Goal: Information Seeking & Learning: Learn about a topic

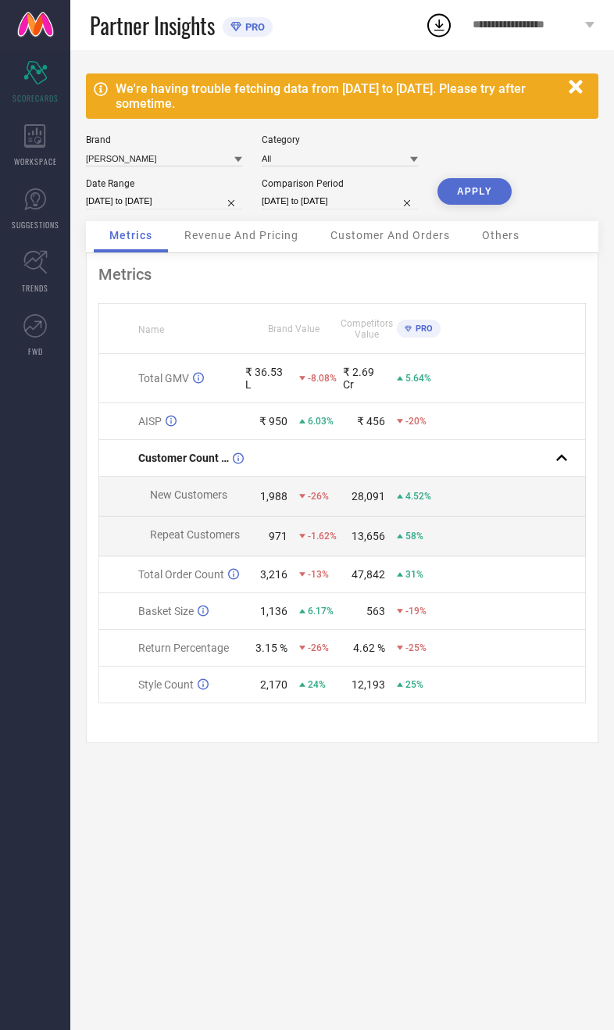
click at [45, 159] on span "WORKSPACE" at bounding box center [35, 162] width 43 height 12
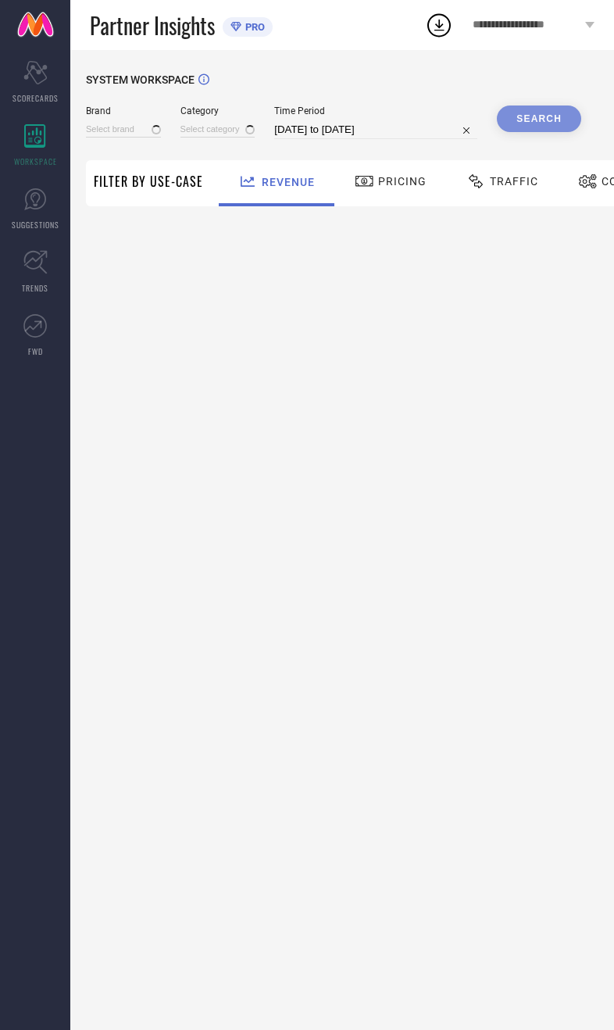
type input "[DEMOGRAPHIC_DATA] NAVY"
type input "All"
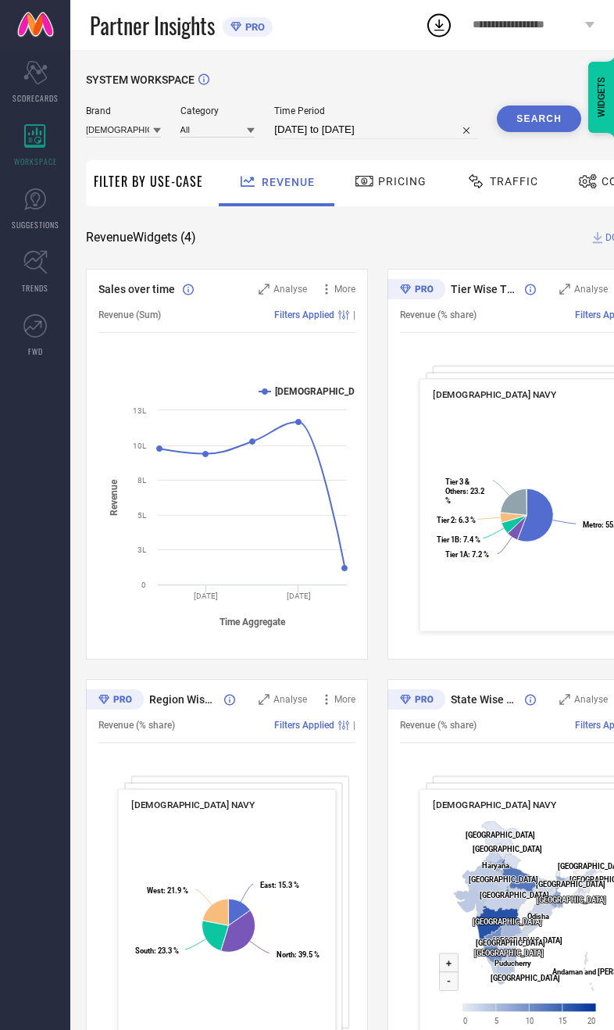
click at [45, 215] on link "SUGGESTIONS" at bounding box center [35, 208] width 70 height 63
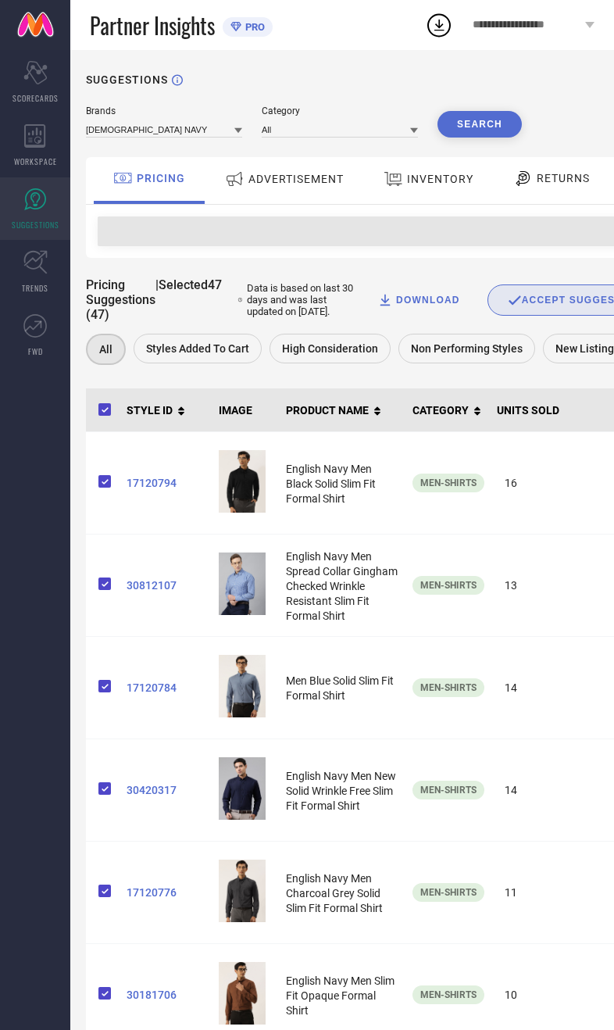
click at [43, 154] on div "WORKSPACE" at bounding box center [35, 145] width 70 height 63
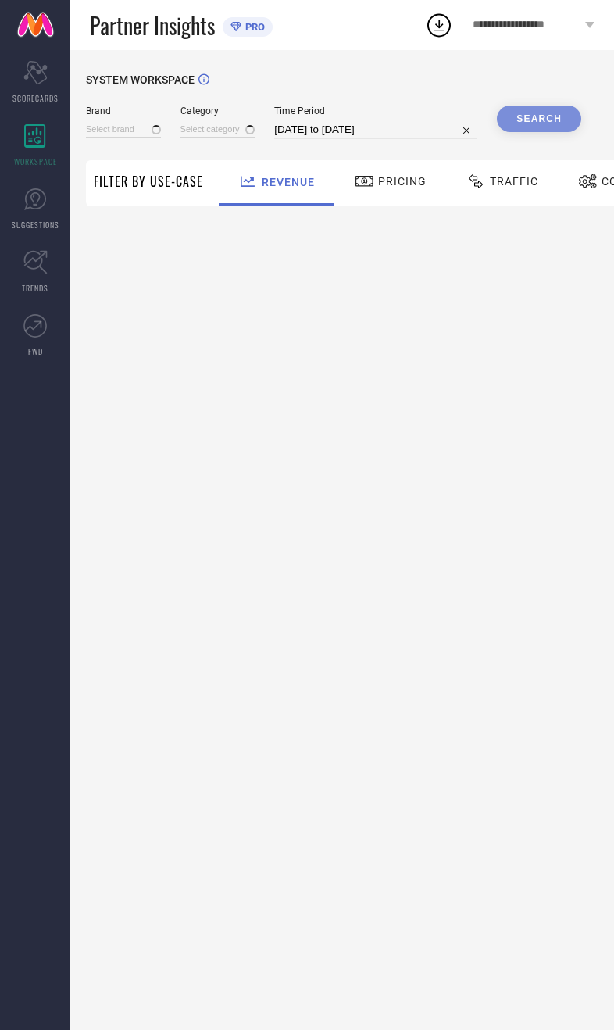
type input "[DEMOGRAPHIC_DATA] NAVY"
type input "All"
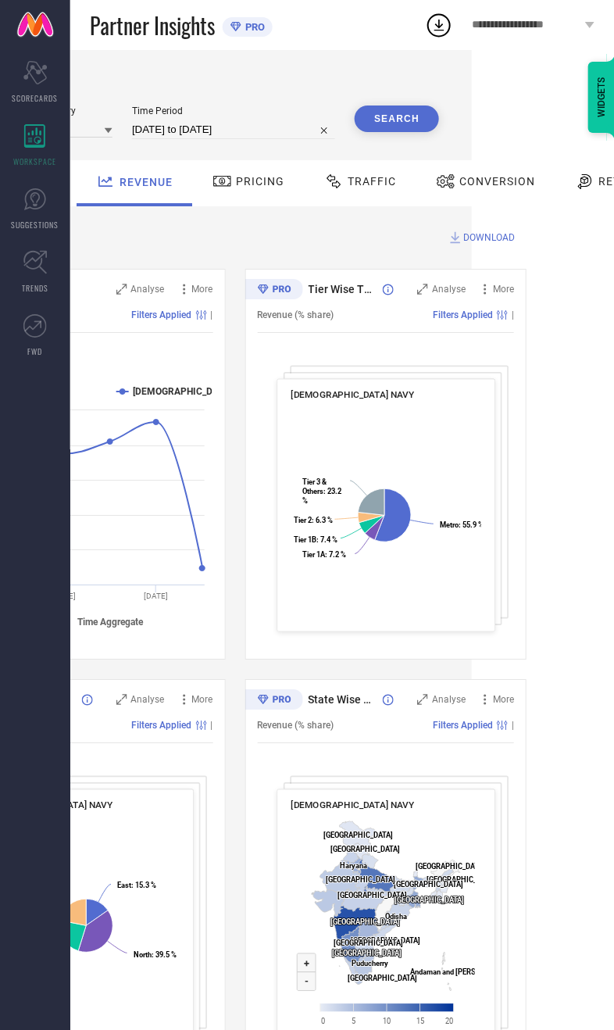
scroll to position [0, 144]
click at [381, 183] on span "Traffic" at bounding box center [370, 181] width 48 height 13
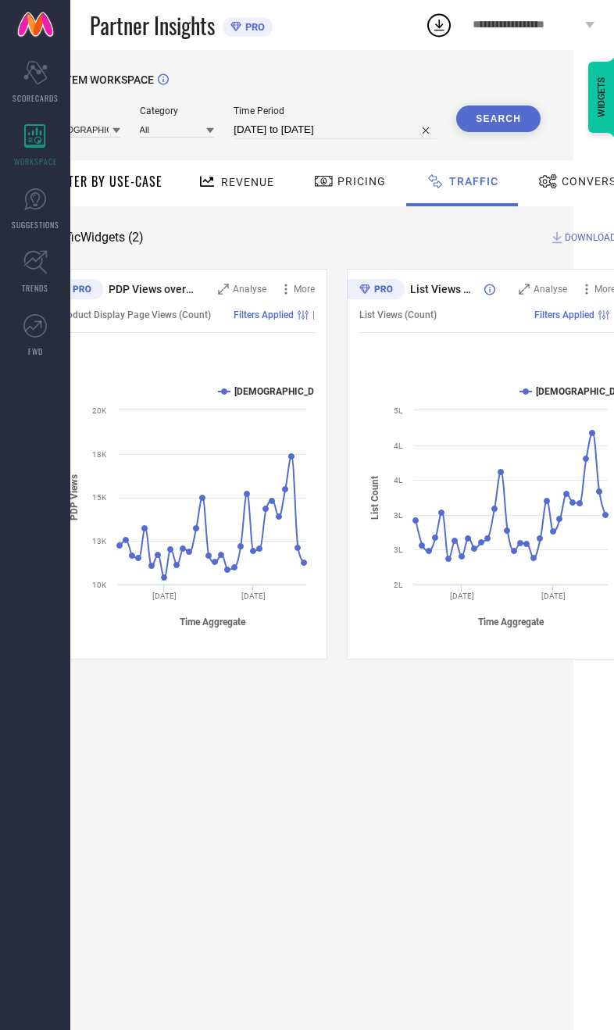
scroll to position [0, 0]
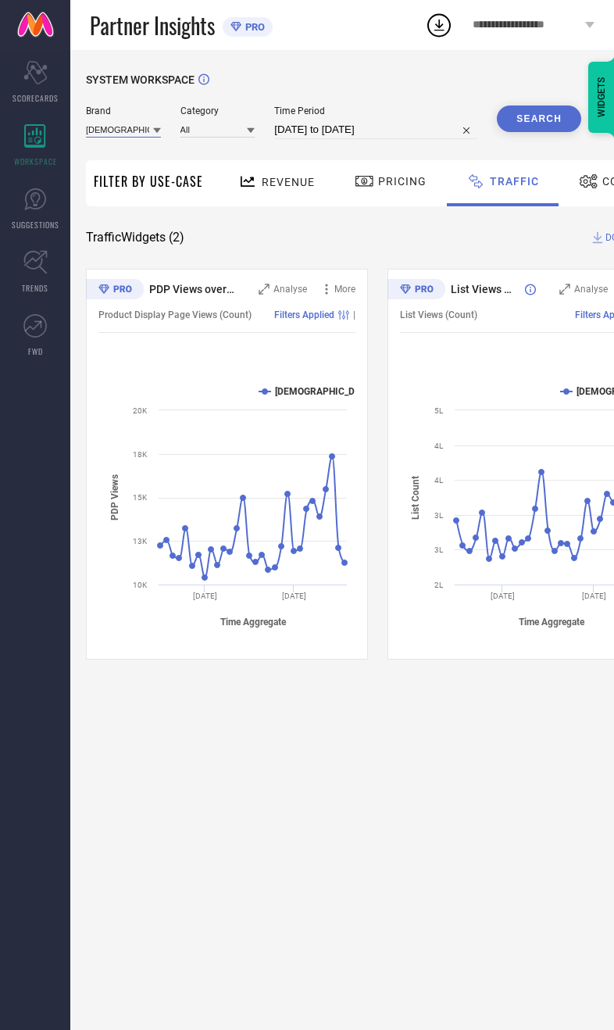
click at [89, 134] on input at bounding box center [123, 129] width 75 height 16
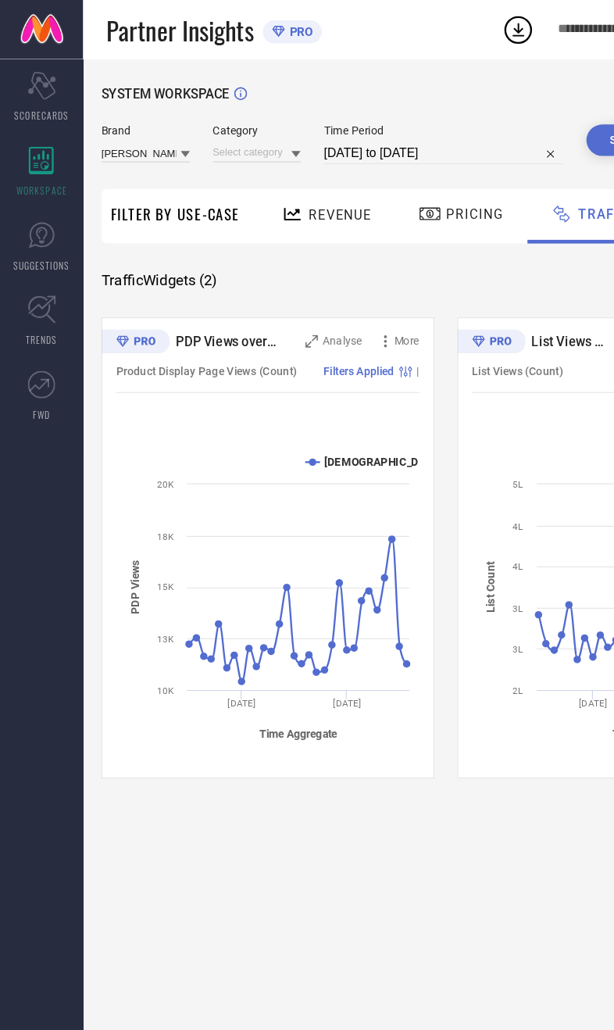
click at [372, 247] on div "SYSTEM WORKSPACE Brand HANCOCK Category Time Period 12-08-2025 to 11-09-2025 Se…" at bounding box center [377, 366] width 583 height 586
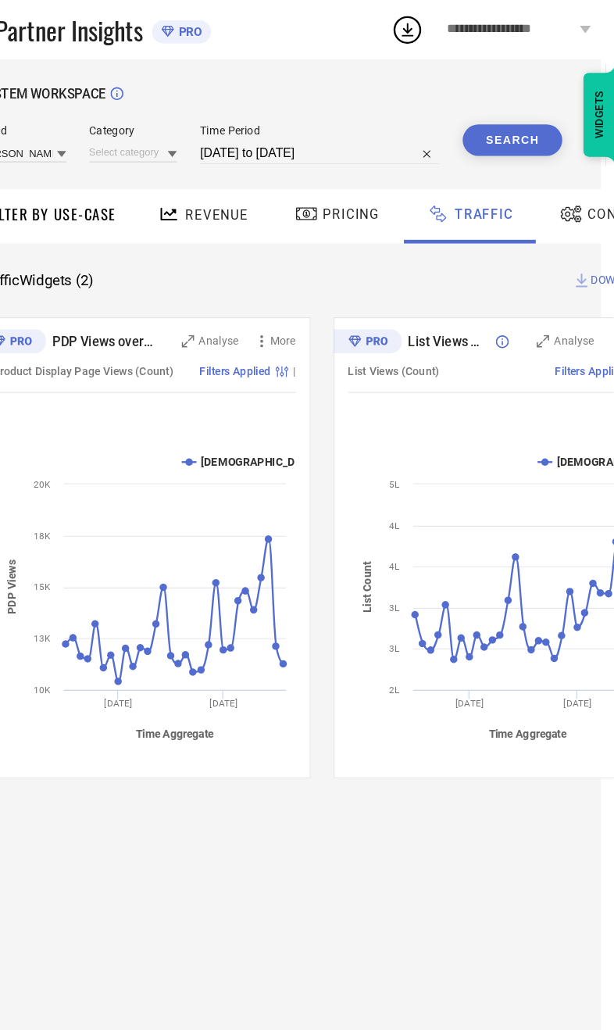
scroll to position [0, 12]
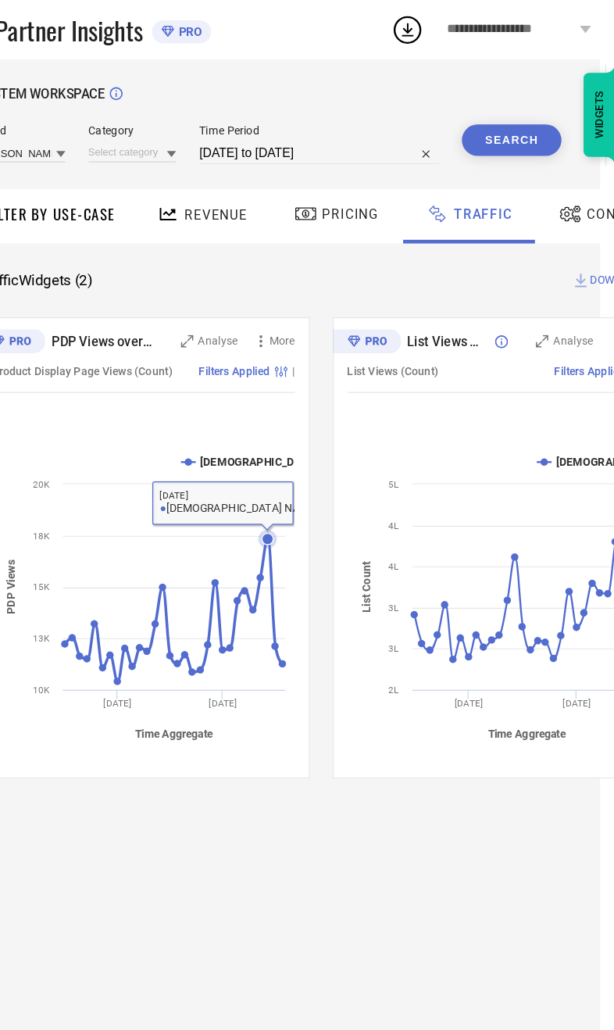
click at [316, 456] on icon at bounding box center [320, 456] width 9 height 9
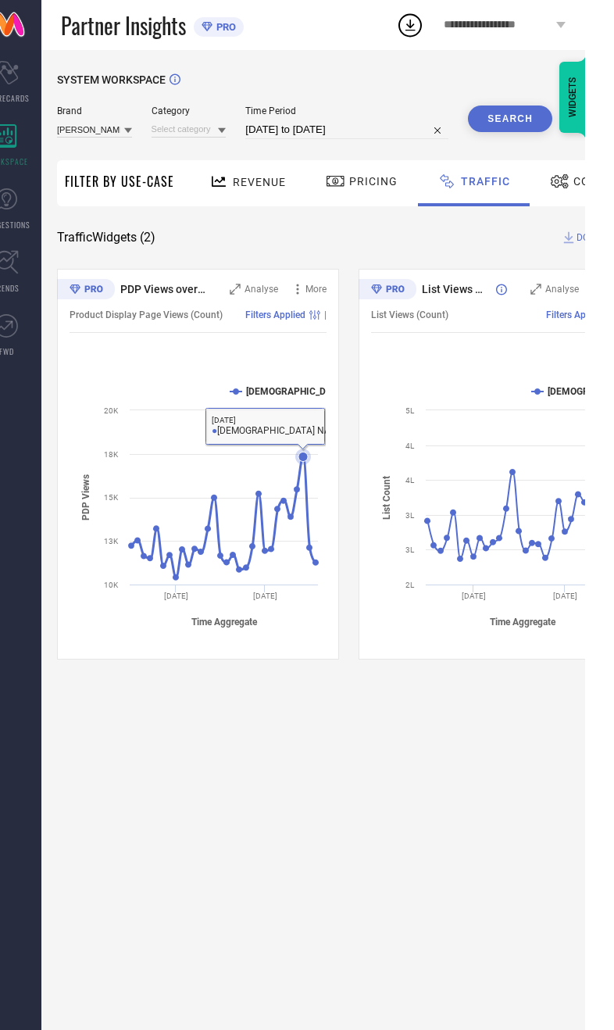
scroll to position [0, 28]
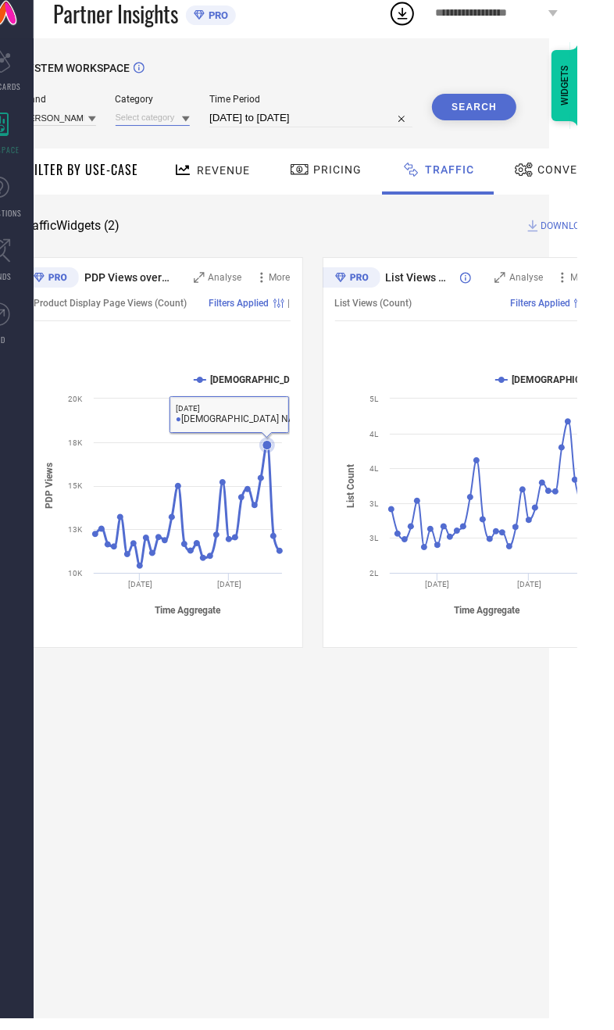
click at [196, 128] on input at bounding box center [189, 129] width 75 height 16
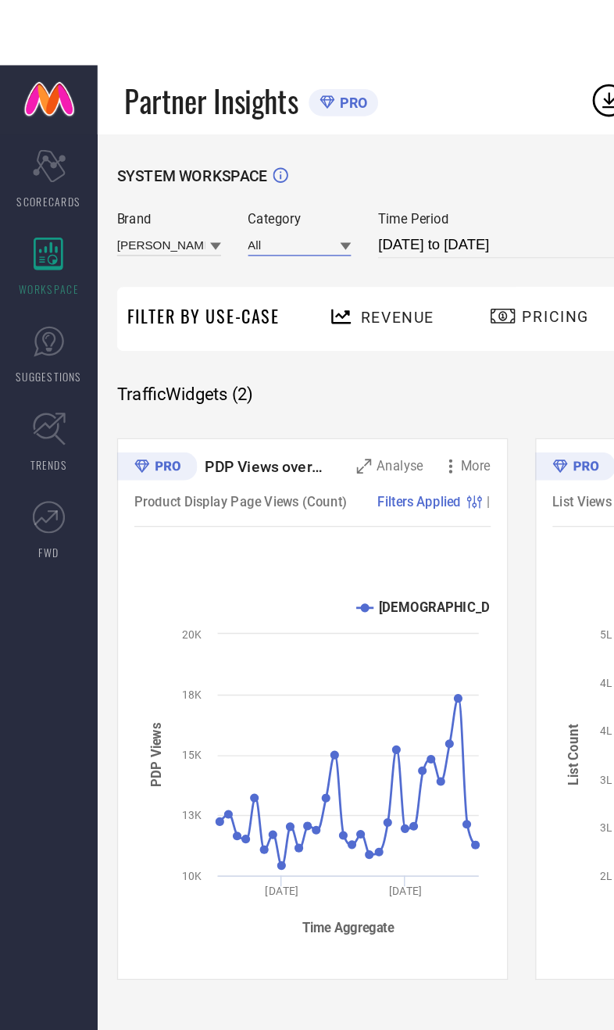
scroll to position [0, 0]
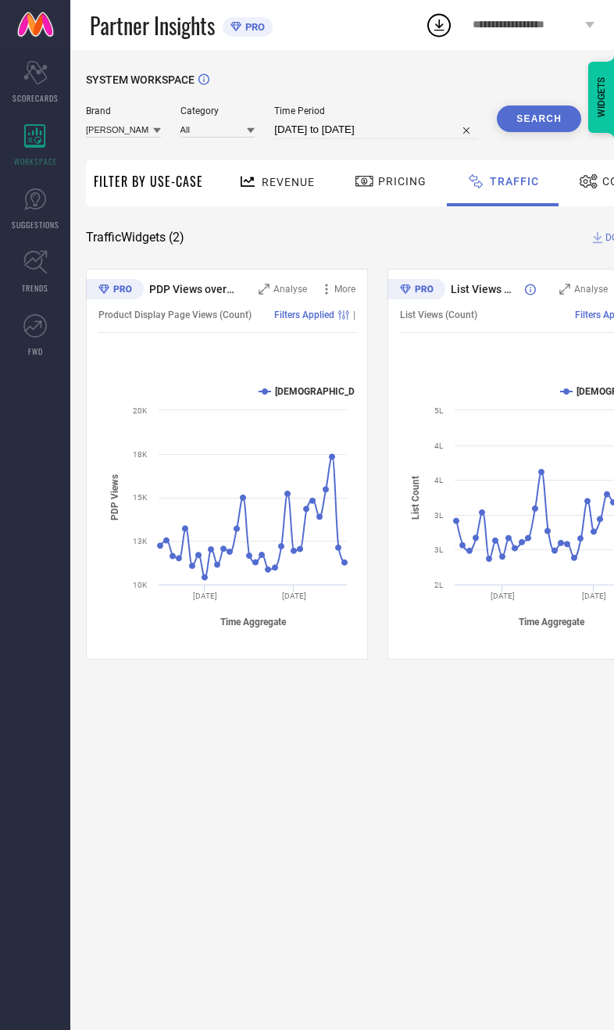
click at [538, 120] on button "Search" at bounding box center [539, 119] width 84 height 27
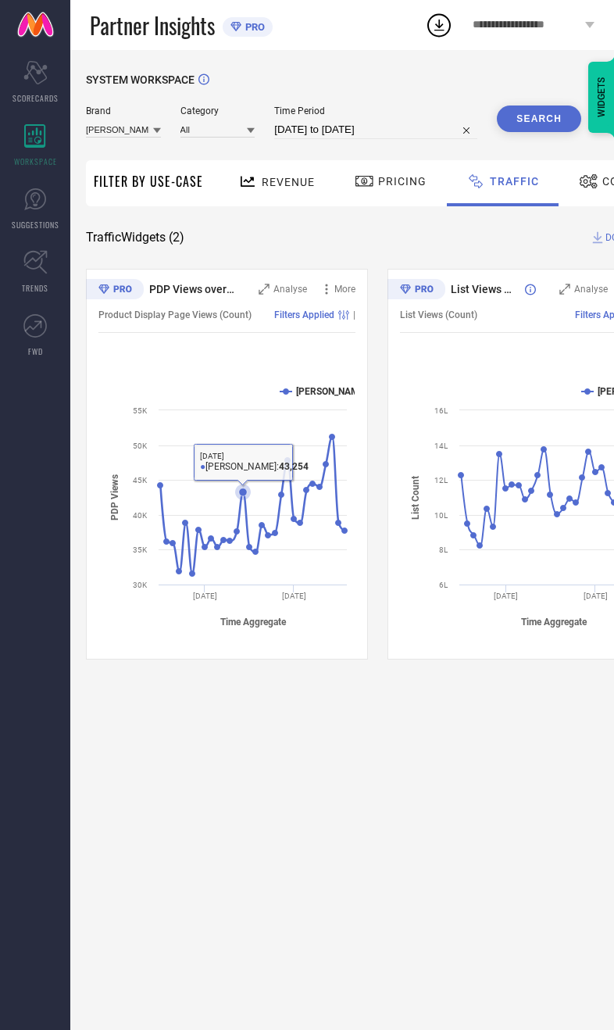
click at [246, 496] on icon at bounding box center [243, 492] width 8 height 8
click at [272, 780] on div "SYSTEM WORKSPACE Brand HANCOCK Category All Time Period 12-08-2025 to 11-09-202…" at bounding box center [377, 540] width 614 height 980
click at [271, 758] on div "SYSTEM WORKSPACE Brand HANCOCK Category All Time Period 12-08-2025 to 11-09-202…" at bounding box center [377, 540] width 614 height 980
click at [338, 437] on icon at bounding box center [252, 505] width 184 height 137
click at [329, 437] on icon at bounding box center [252, 505] width 184 height 137
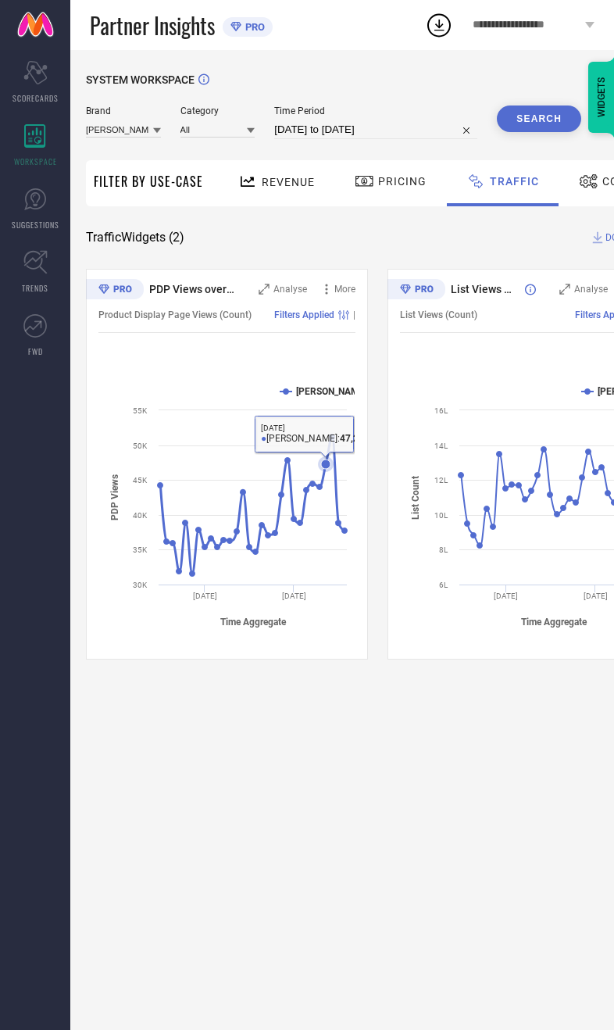
click at [312, 779] on div "SYSTEM WORKSPACE Brand HANCOCK Category All Time Period 12-08-2025 to 11-09-202…" at bounding box center [377, 540] width 614 height 980
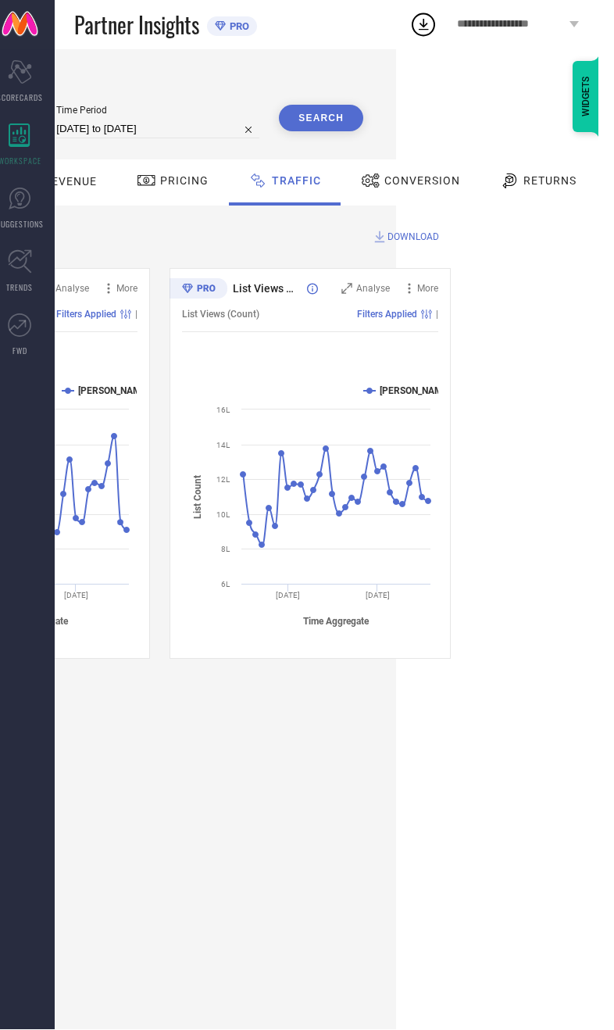
scroll to position [0, 202]
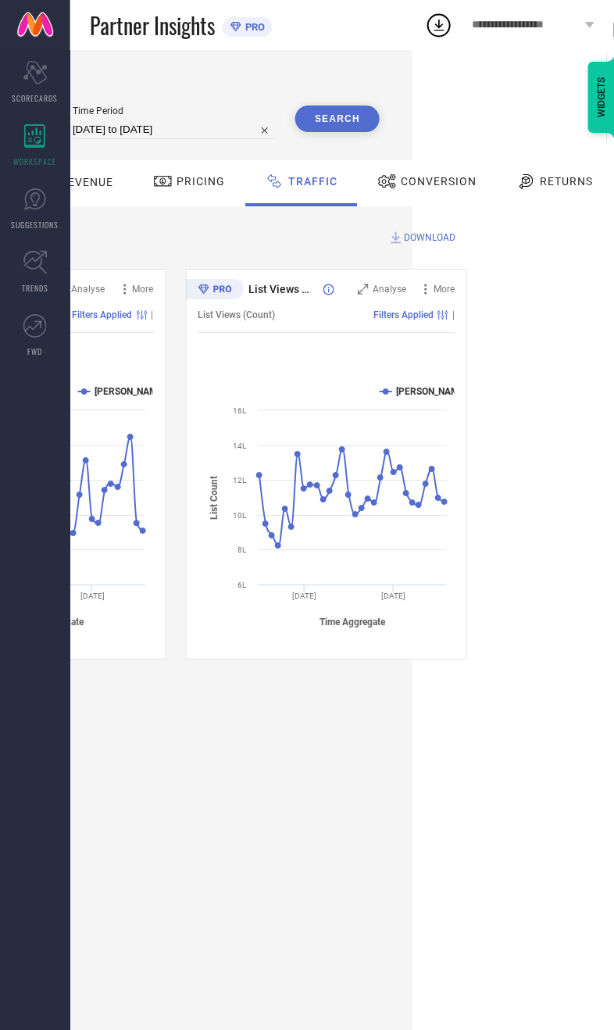
click at [427, 188] on span "Conversion" at bounding box center [439, 181] width 76 height 13
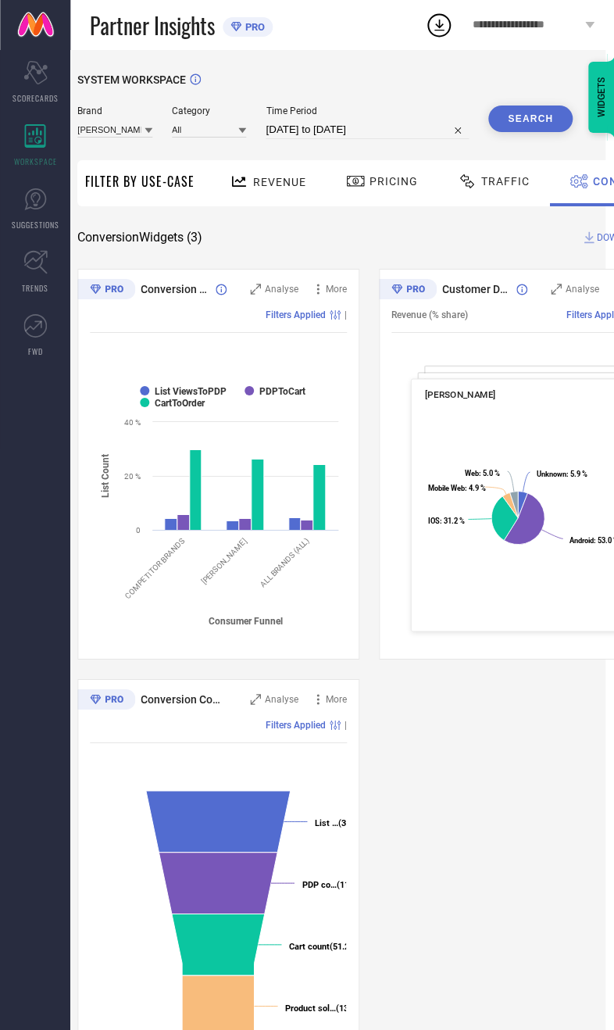
scroll to position [0, 0]
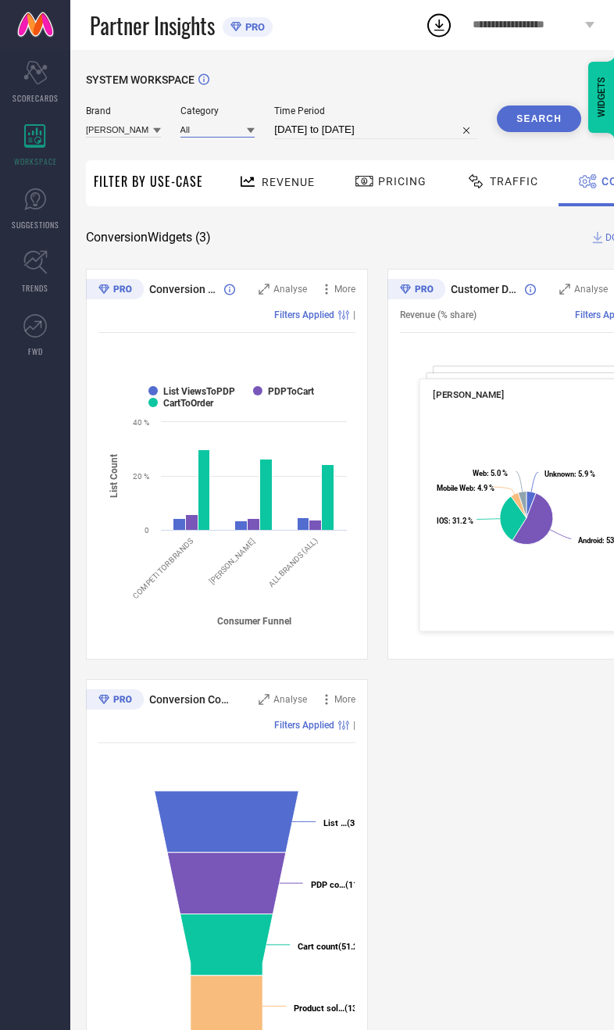
click at [210, 133] on input at bounding box center [218, 129] width 75 height 16
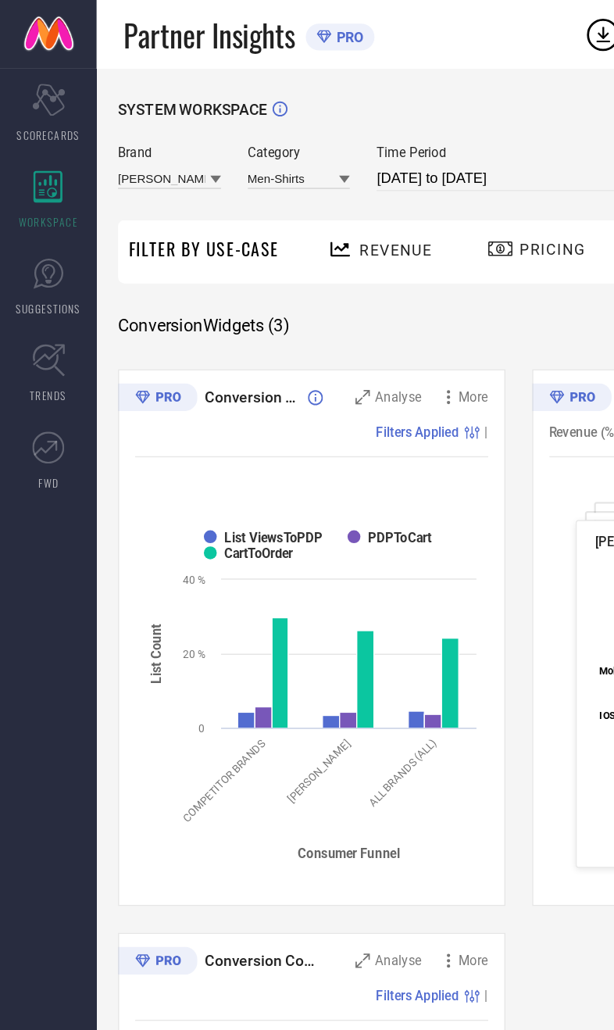
click at [331, 230] on div "SYSTEM WORKSPACE Brand HANCOCK Category Men-Shirts Time Period 12-08-2025 to 11…" at bounding box center [377, 571] width 583 height 997
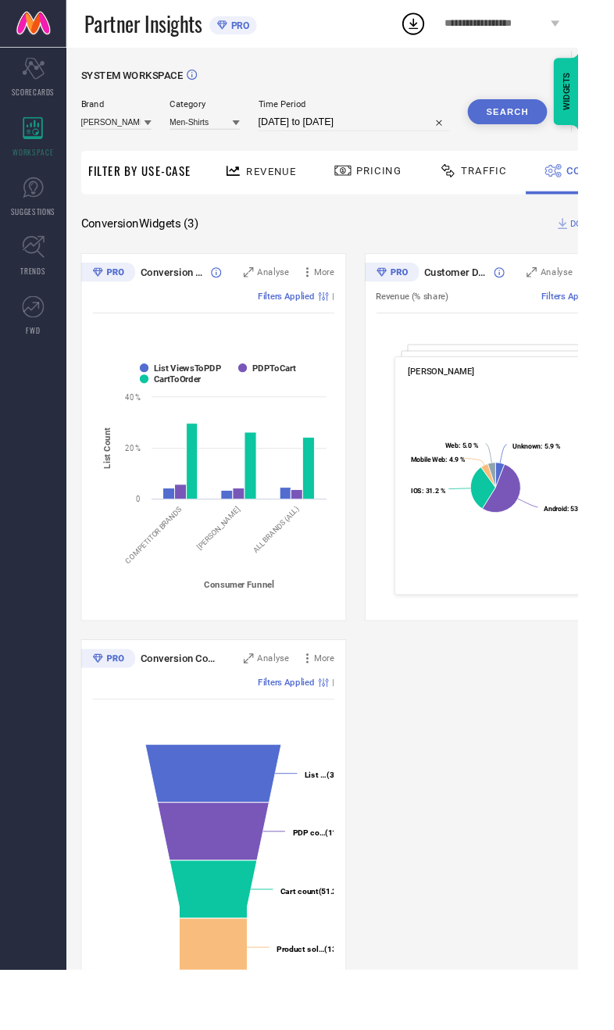
click at [536, 129] on button "Search" at bounding box center [539, 119] width 84 height 27
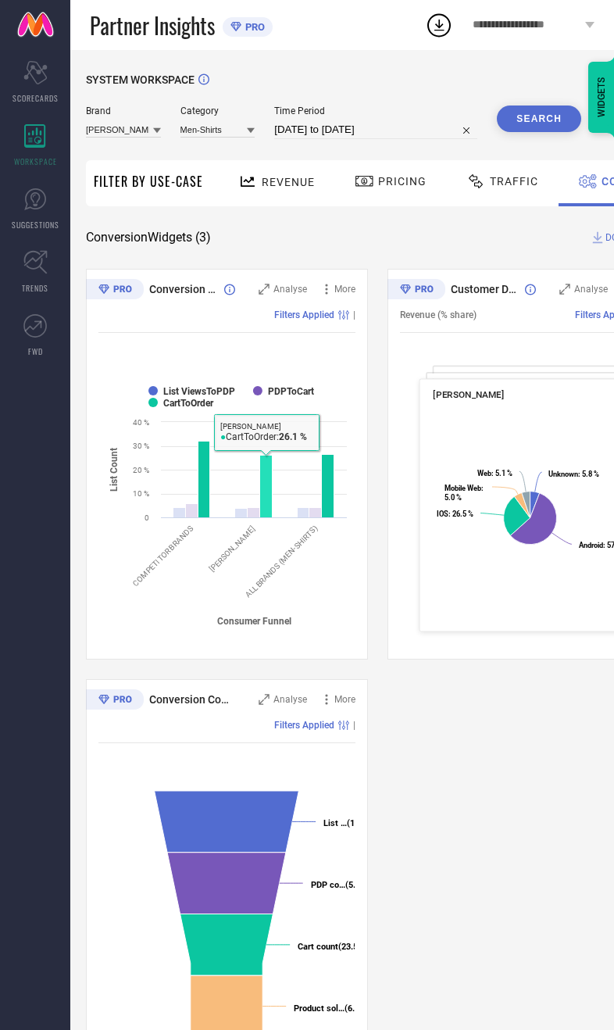
click at [261, 473] on rect at bounding box center [266, 486] width 13 height 63
click at [330, 485] on rect at bounding box center [328, 485] width 13 height 63
click at [461, 765] on div "Conversion Ratios Analyse More Filters Applied | Created with Highcharts 9.3.3 …" at bounding box center [377, 669] width 583 height 801
click at [113, 131] on input at bounding box center [123, 129] width 75 height 16
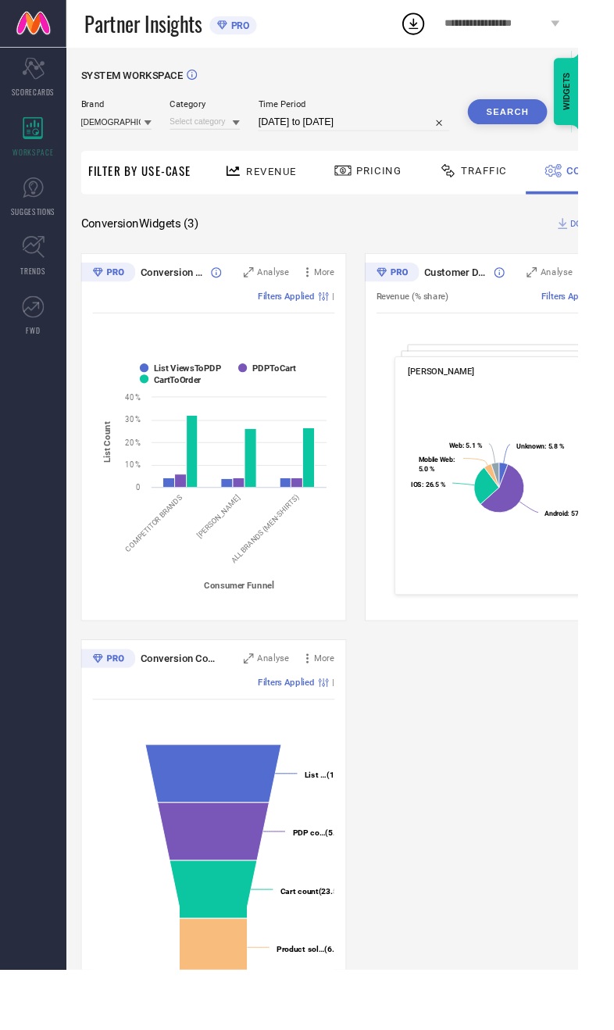
click at [546, 121] on button "Search" at bounding box center [539, 119] width 84 height 27
click at [205, 128] on input at bounding box center [218, 129] width 75 height 16
click at [552, 115] on button "Search" at bounding box center [539, 119] width 84 height 27
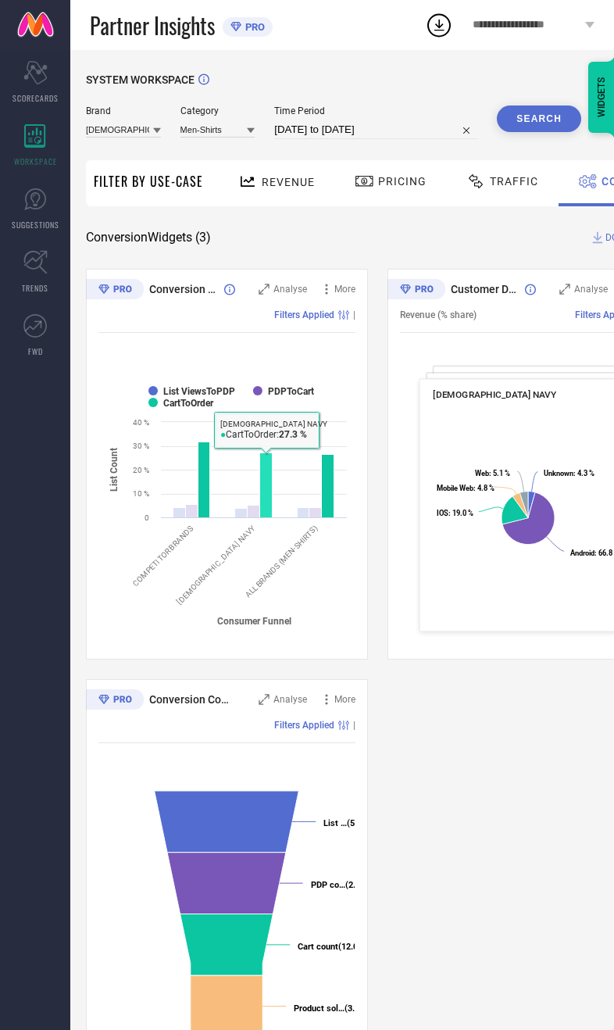
click at [268, 485] on rect at bounding box center [266, 485] width 13 height 65
click at [331, 493] on rect at bounding box center [328, 485] width 13 height 63
click at [439, 754] on div "Conversion Ratios Analyse More Filters Applied | Created with Highcharts 9.3.3 …" at bounding box center [377, 669] width 583 height 801
click at [199, 134] on input at bounding box center [218, 129] width 75 height 16
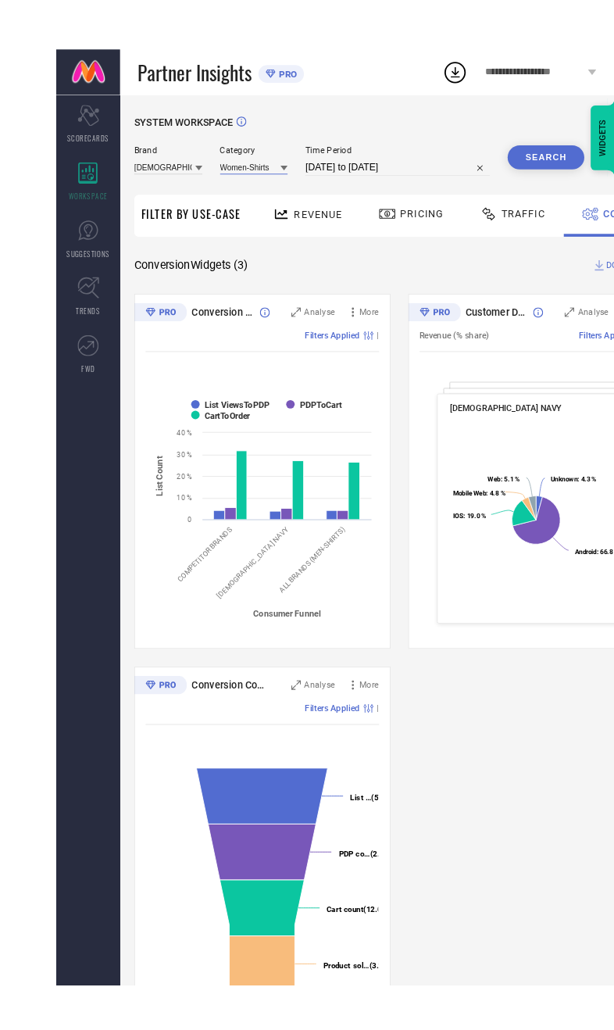
scroll to position [0, 2]
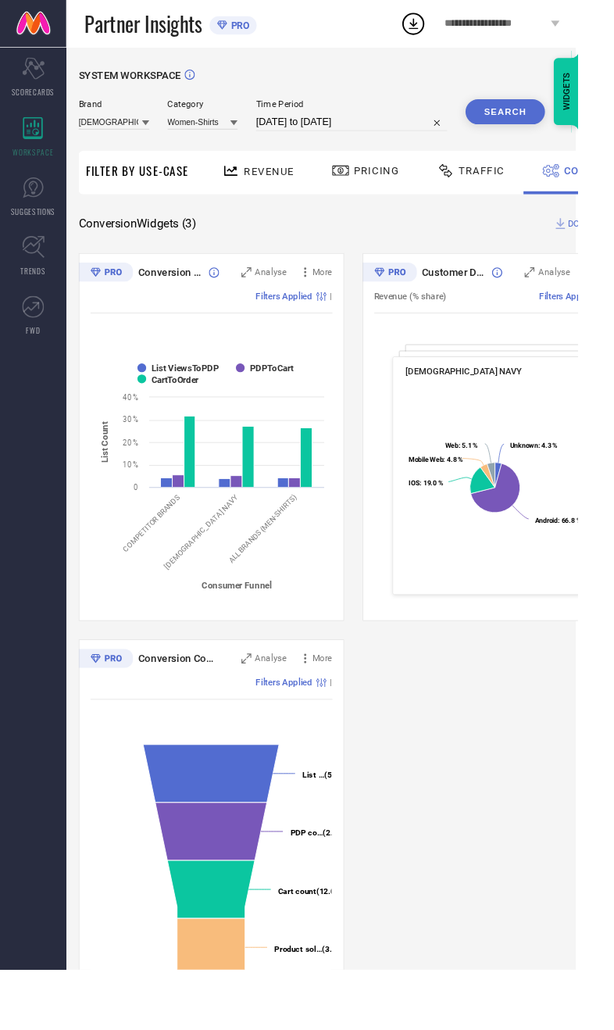
click at [460, 231] on div "Conversion Widgets ( 3 ) DOWNLOAD" at bounding box center [375, 238] width 583 height 16
click at [565, 124] on button "Search" at bounding box center [537, 119] width 84 height 27
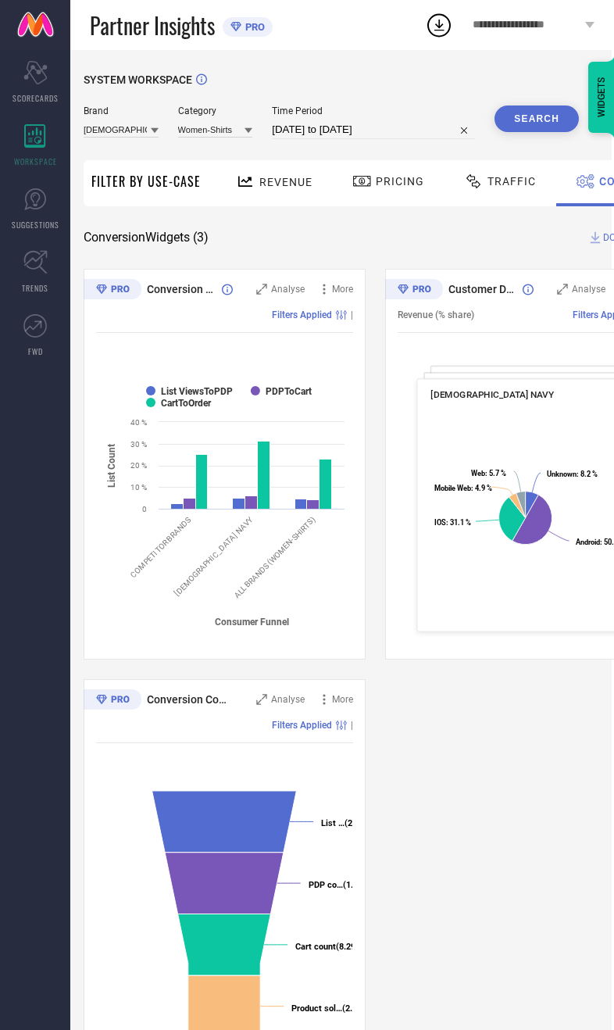
click at [265, 445] on rect at bounding box center [264, 475] width 13 height 68
click at [441, 714] on div "Conversion Ratios Analyse More Filters Applied | Created with Highcharts 9.3.3 …" at bounding box center [375, 669] width 583 height 801
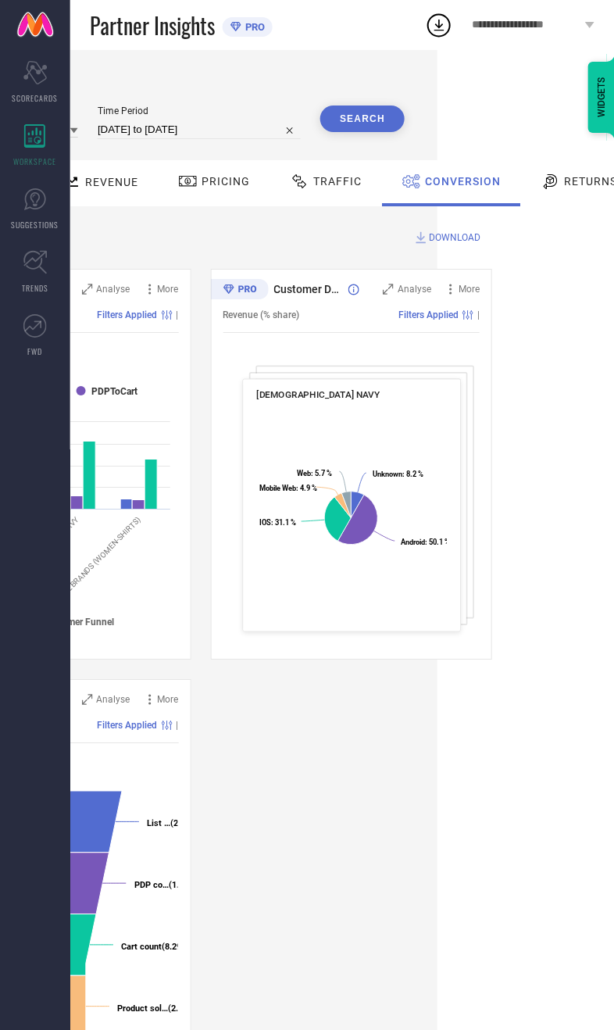
scroll to position [0, 195]
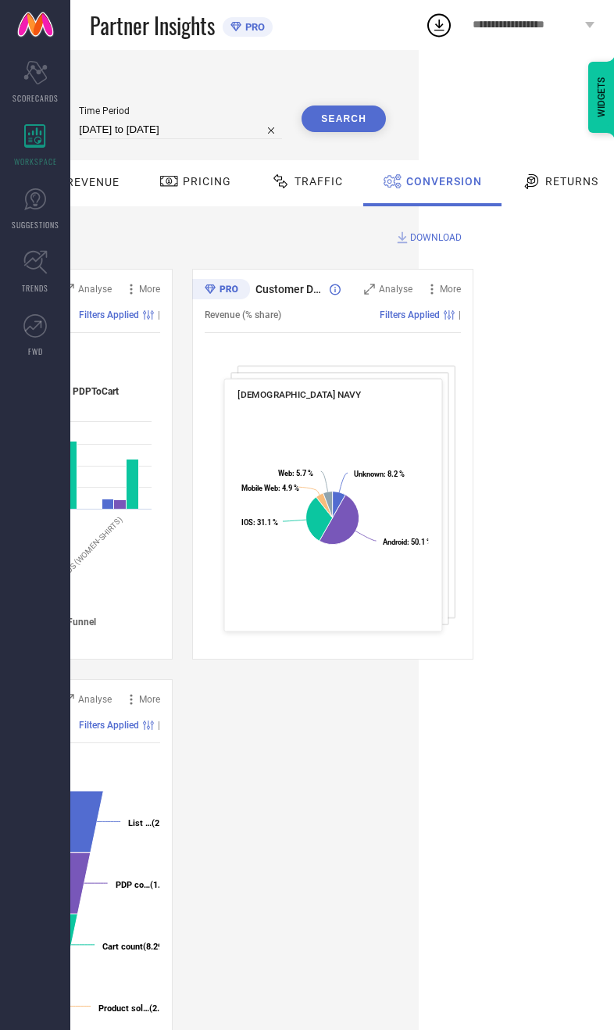
click at [563, 186] on span "Returns" at bounding box center [572, 181] width 53 height 13
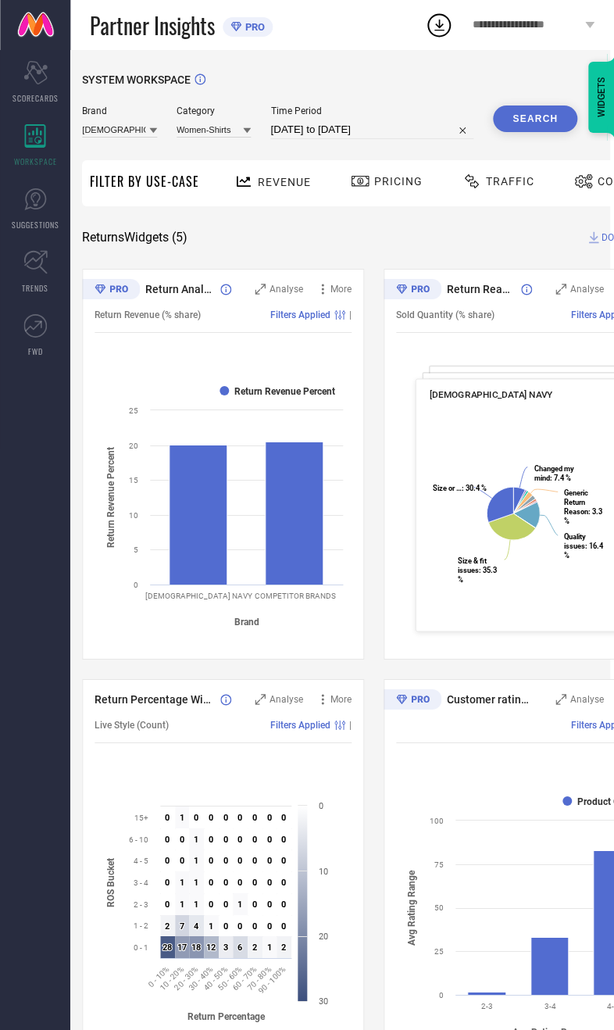
scroll to position [0, 2]
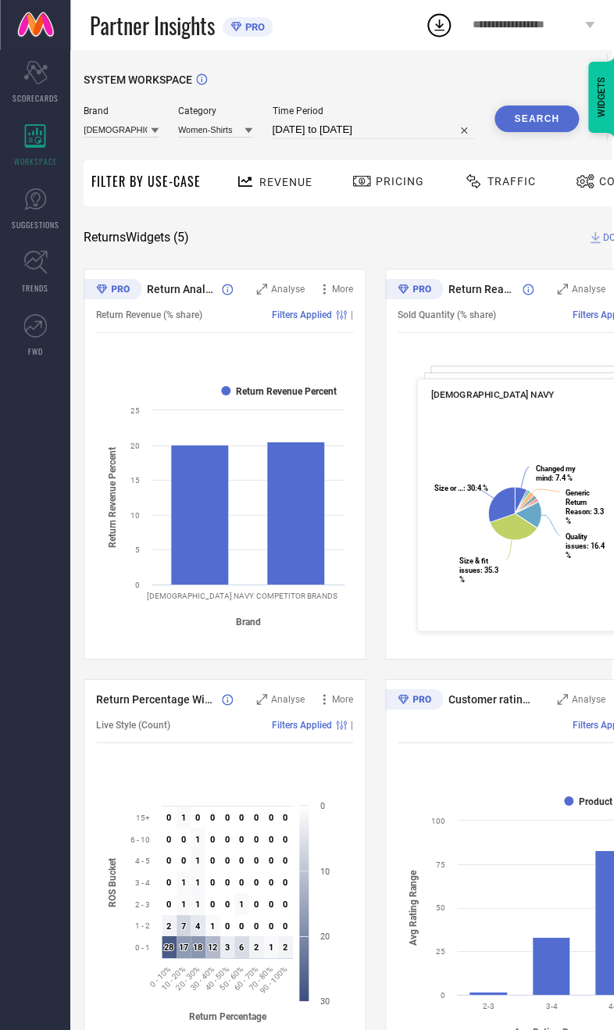
select select "7"
select select "2025"
select select "8"
select select "2025"
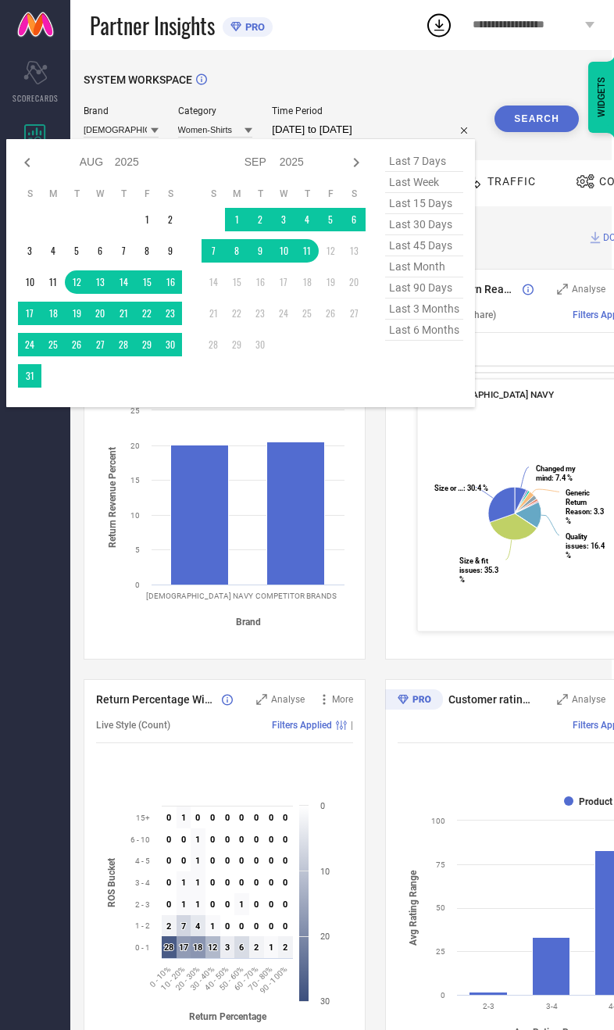
click at [432, 341] on span "last 6 months" at bounding box center [424, 330] width 78 height 21
type input "01-03-2025 to 31-08-2025"
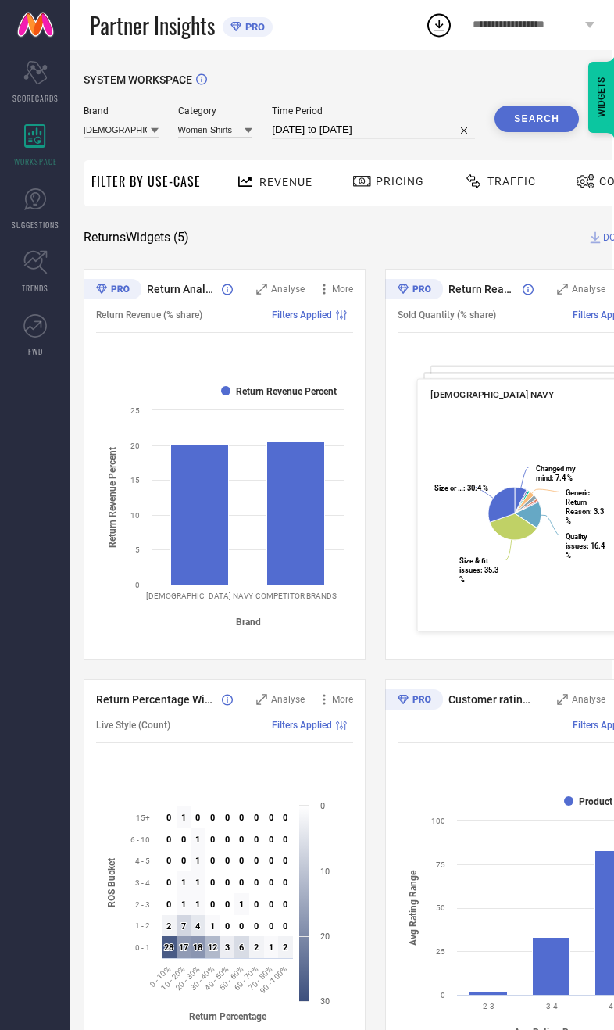
click at [539, 122] on button "Search" at bounding box center [537, 119] width 84 height 27
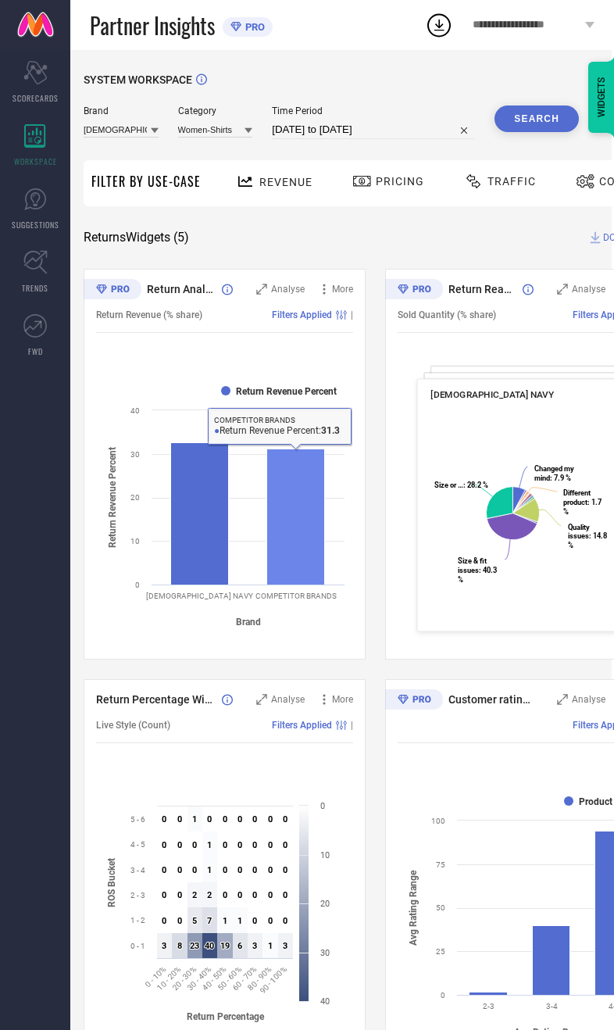
click at [292, 551] on rect at bounding box center [296, 517] width 58 height 136
click at [205, 546] on rect at bounding box center [200, 513] width 58 height 142
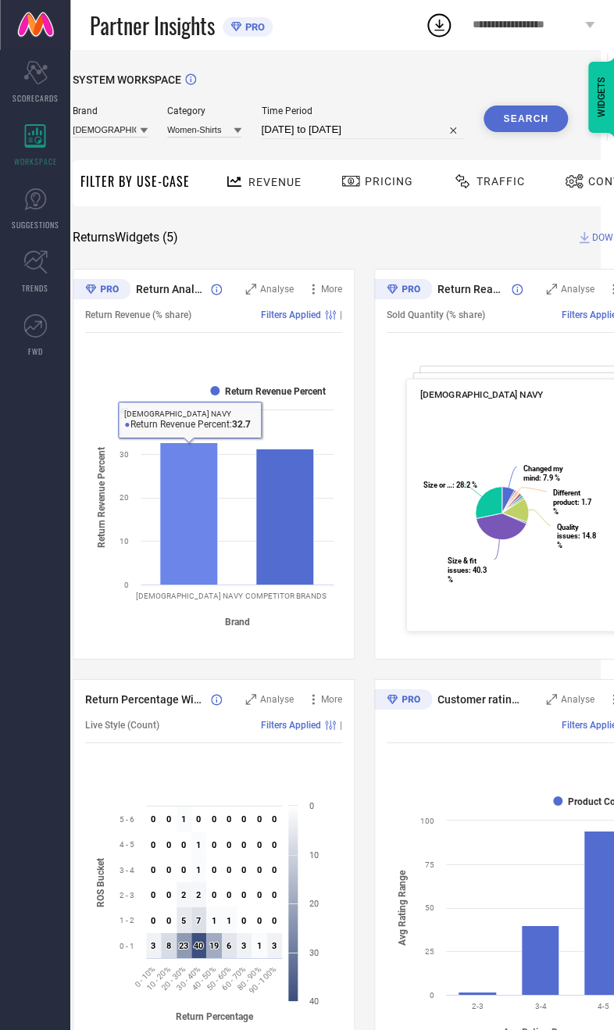
scroll to position [0, 114]
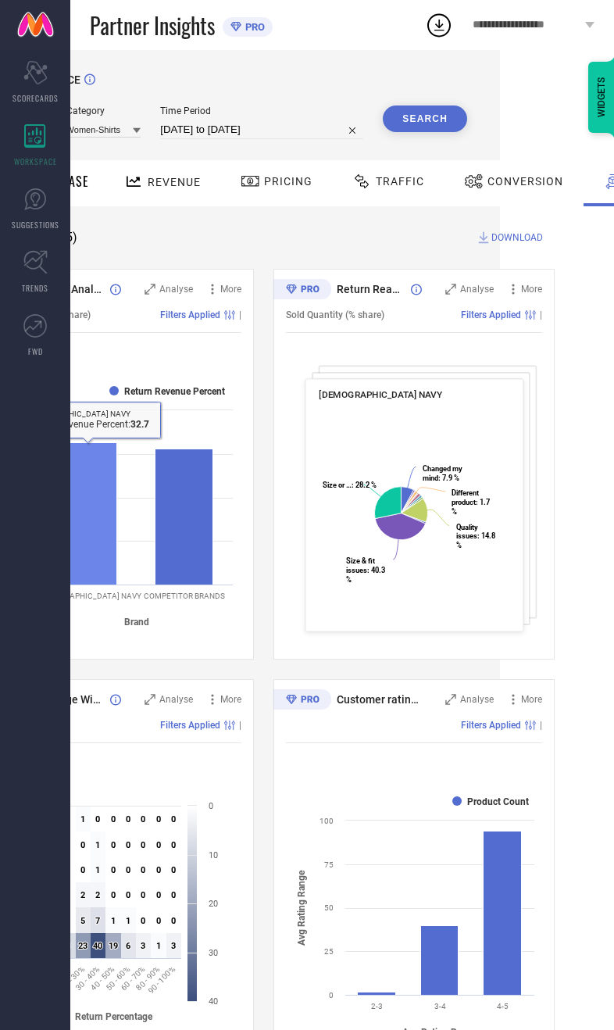
click at [518, 189] on div "Conversion" at bounding box center [513, 181] width 107 height 27
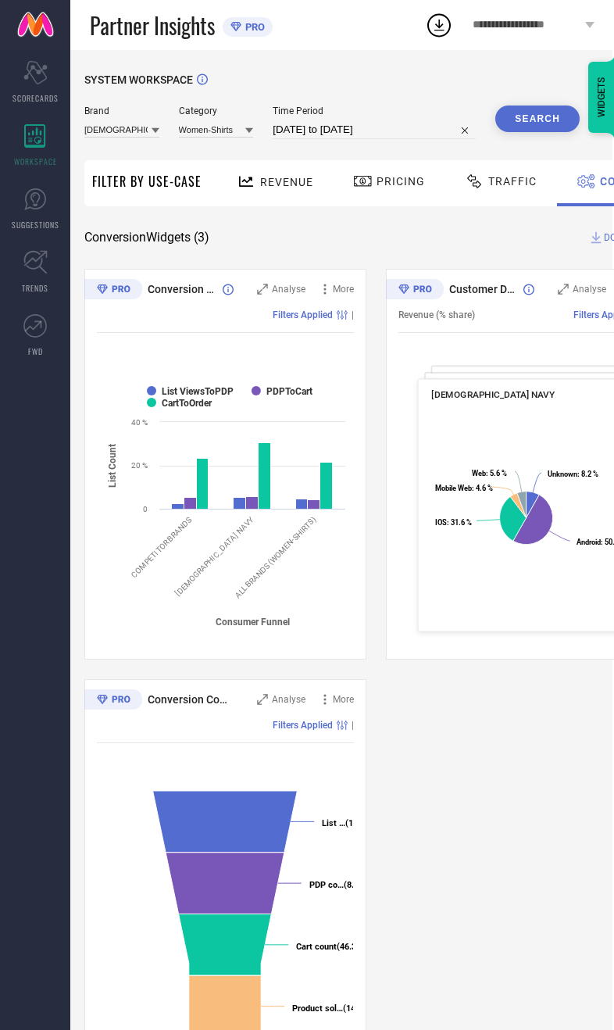
scroll to position [0, 0]
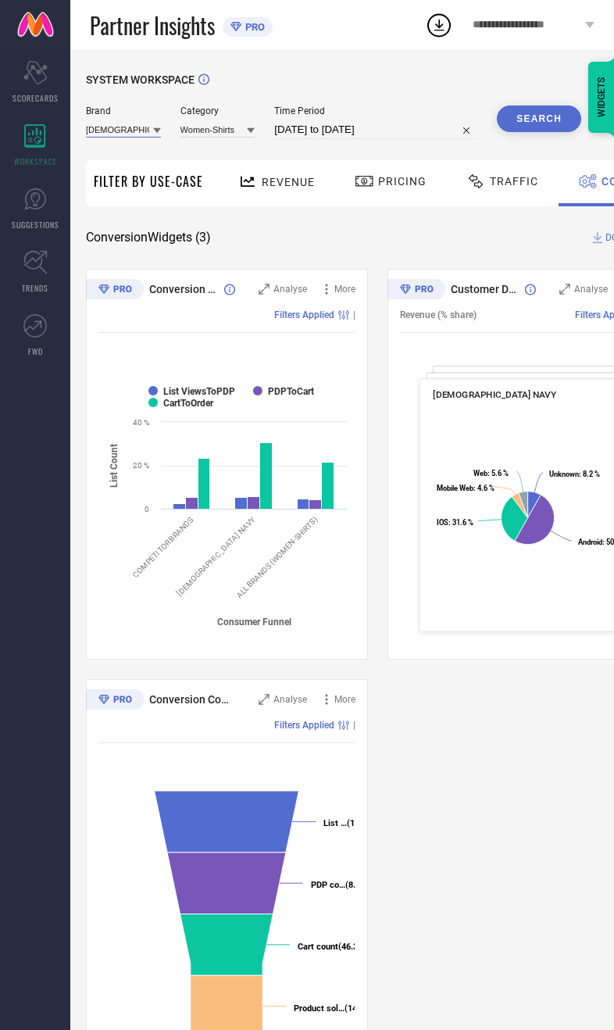
click at [127, 127] on input at bounding box center [123, 129] width 75 height 16
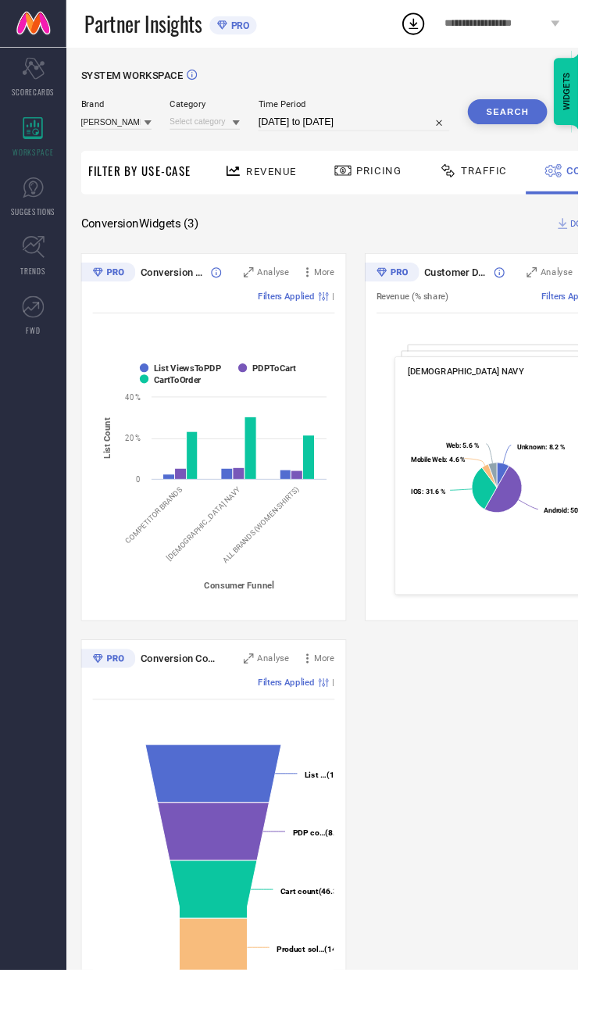
click at [535, 127] on button "Search" at bounding box center [539, 119] width 84 height 27
click at [226, 138] on input at bounding box center [218, 129] width 75 height 16
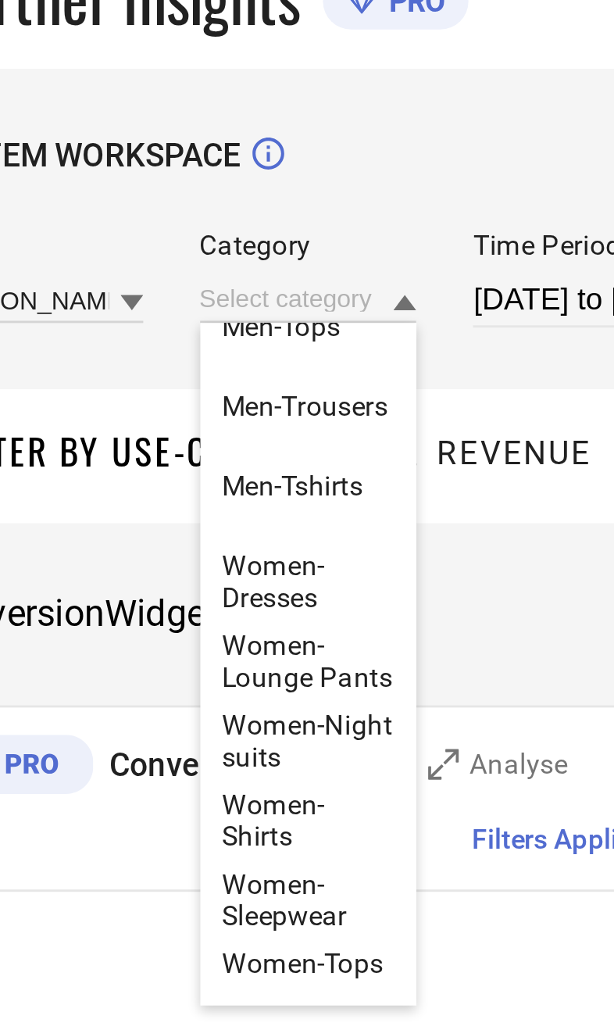
scroll to position [203, 0]
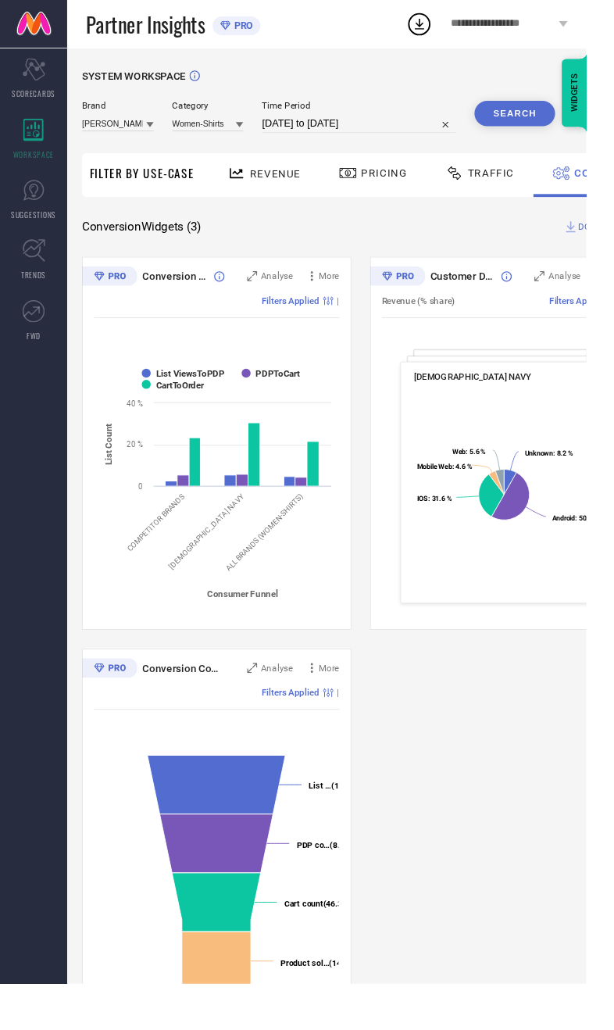
click at [531, 127] on button "Search" at bounding box center [539, 119] width 84 height 27
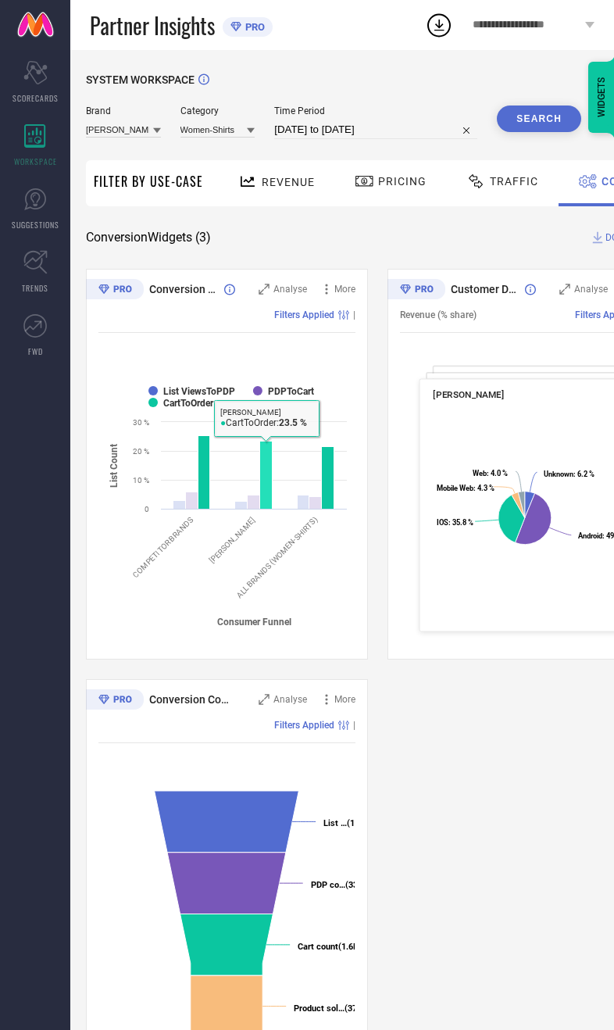
click at [267, 463] on rect at bounding box center [266, 475] width 13 height 68
click at [456, 768] on div "Conversion Ratios Analyse More Filters Applied | Created with Highcharts 9.3.3 …" at bounding box center [377, 669] width 583 height 801
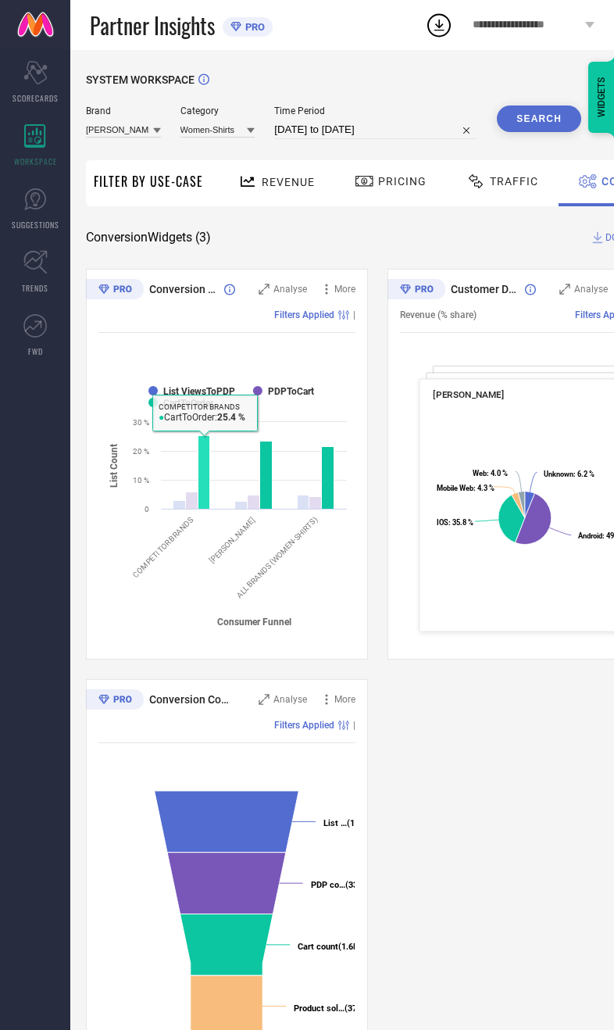
click at [205, 457] on rect at bounding box center [205, 471] width 12 height 73
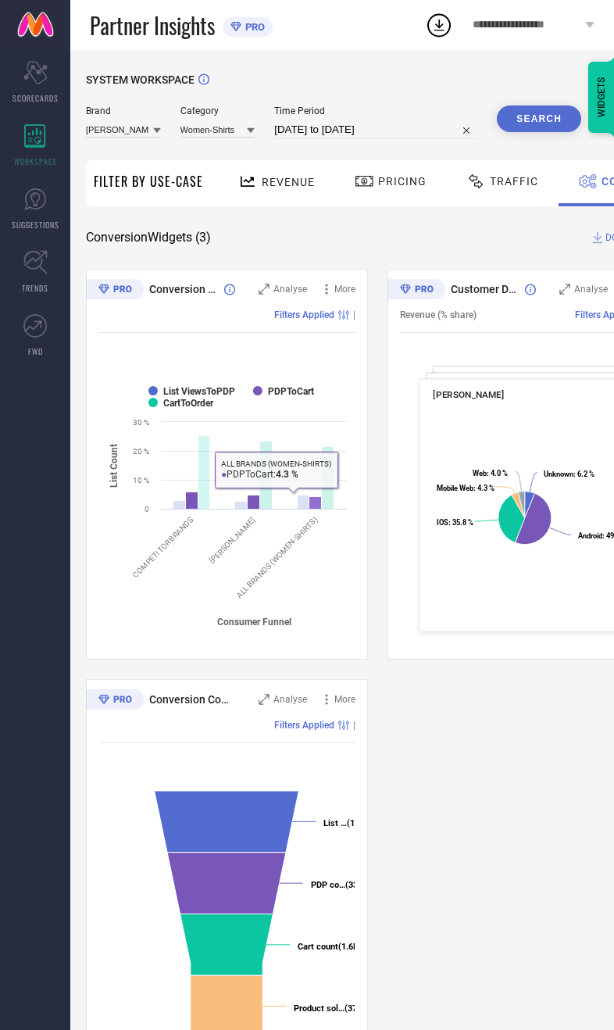
click at [310, 507] on rect at bounding box center [316, 502] width 13 height 13
click at [470, 717] on div "Conversion Ratios Analyse More Filters Applied | Created with Highcharts 9.3.3 …" at bounding box center [377, 669] width 583 height 801
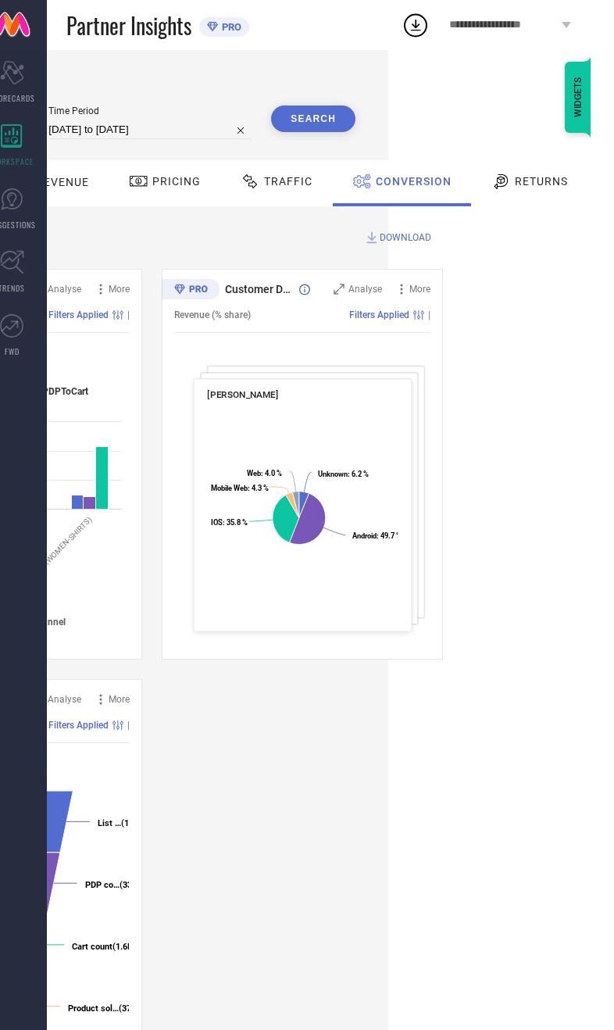
scroll to position [0, 202]
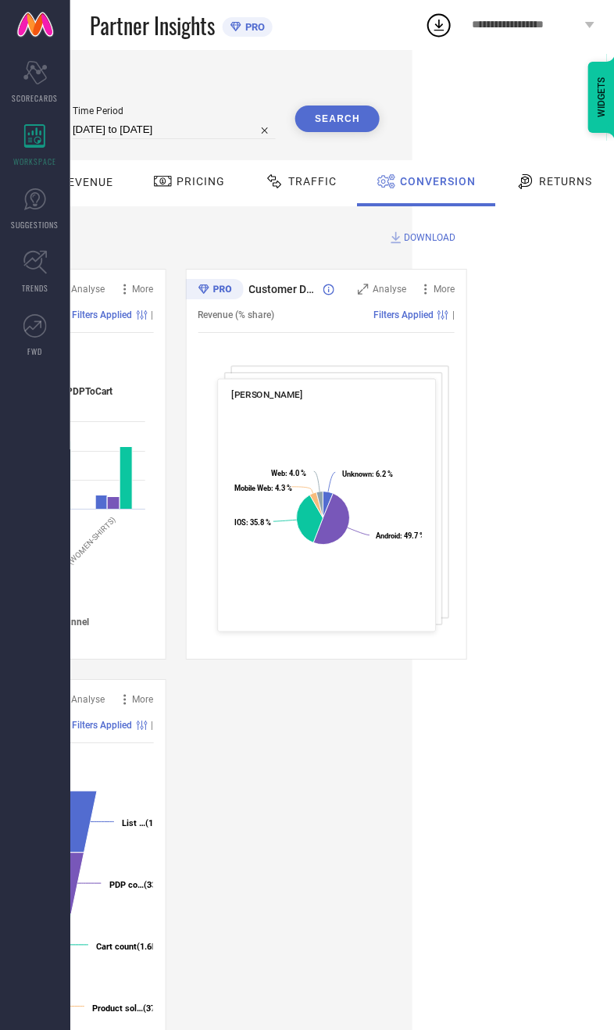
click at [545, 181] on span "Returns" at bounding box center [565, 181] width 53 height 13
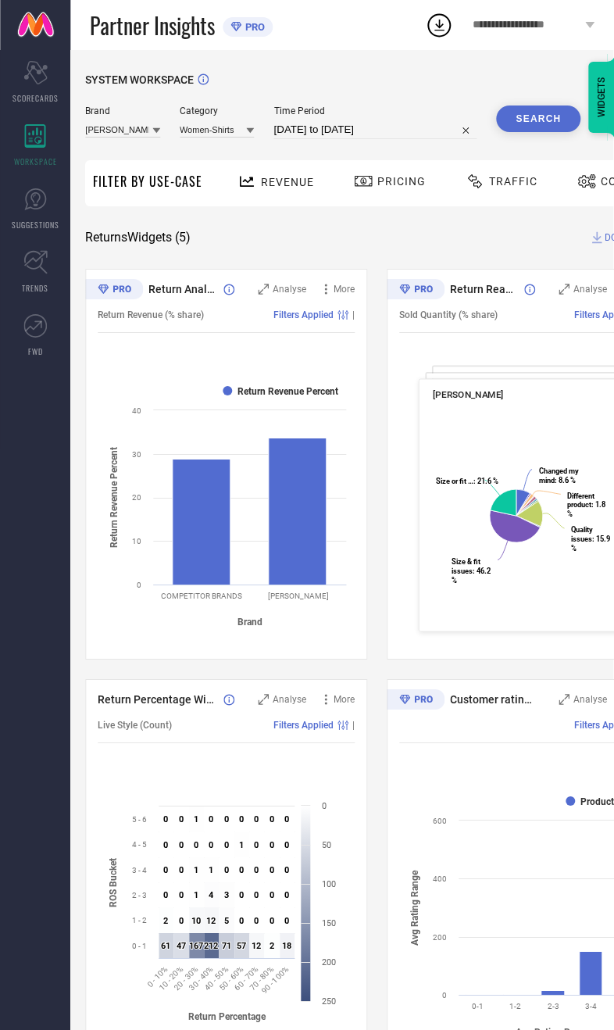
scroll to position [0, 0]
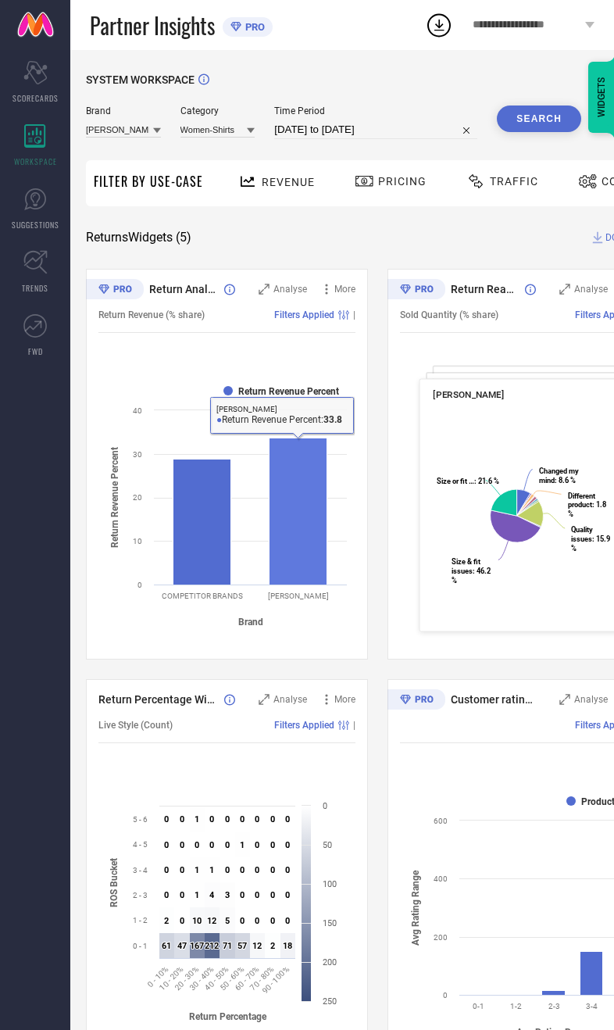
click at [293, 570] on rect at bounding box center [299, 511] width 58 height 147
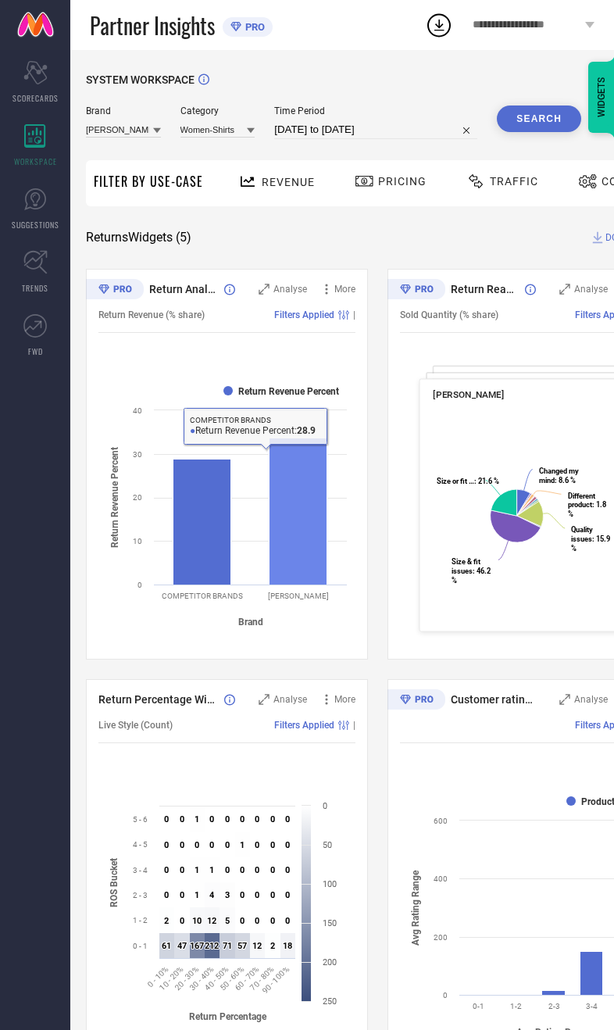
click at [211, 565] on rect at bounding box center [203, 522] width 58 height 126
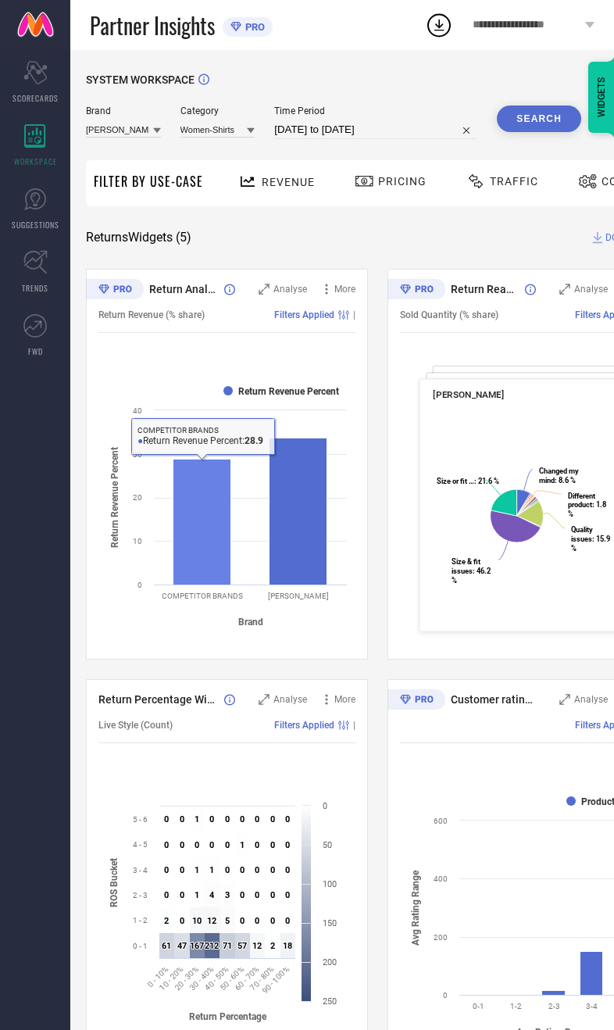
click at [380, 682] on div "Return Analysis Analyse More Return Revenue (% share) Filters Applied | Created…" at bounding box center [377, 875] width 583 height 1212
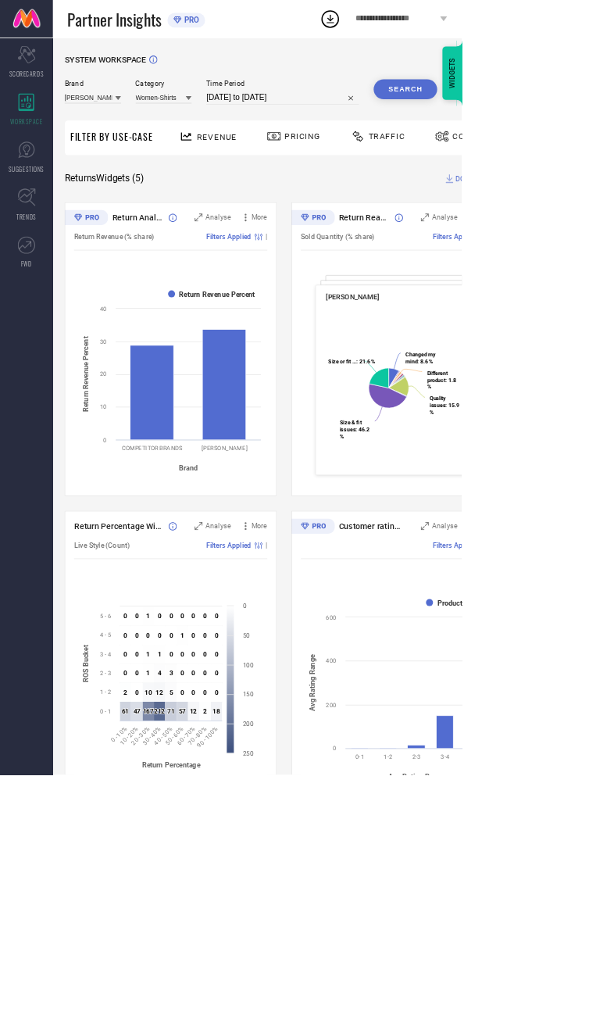
click at [491, 192] on div "Traffic" at bounding box center [503, 181] width 80 height 27
